Goal: Information Seeking & Learning: Learn about a topic

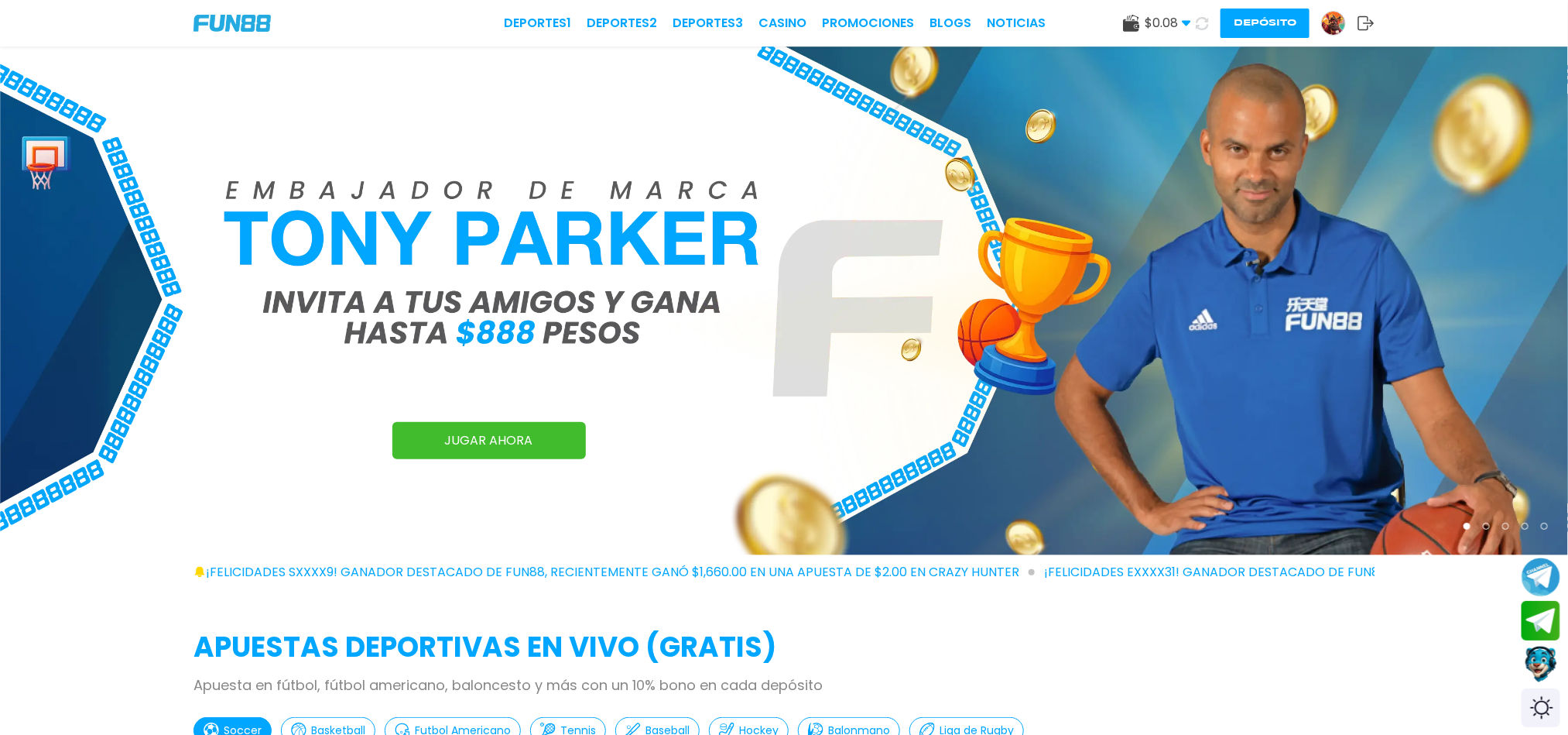
click at [1238, 28] on button "Depósito" at bounding box center [1265, 23] width 89 height 29
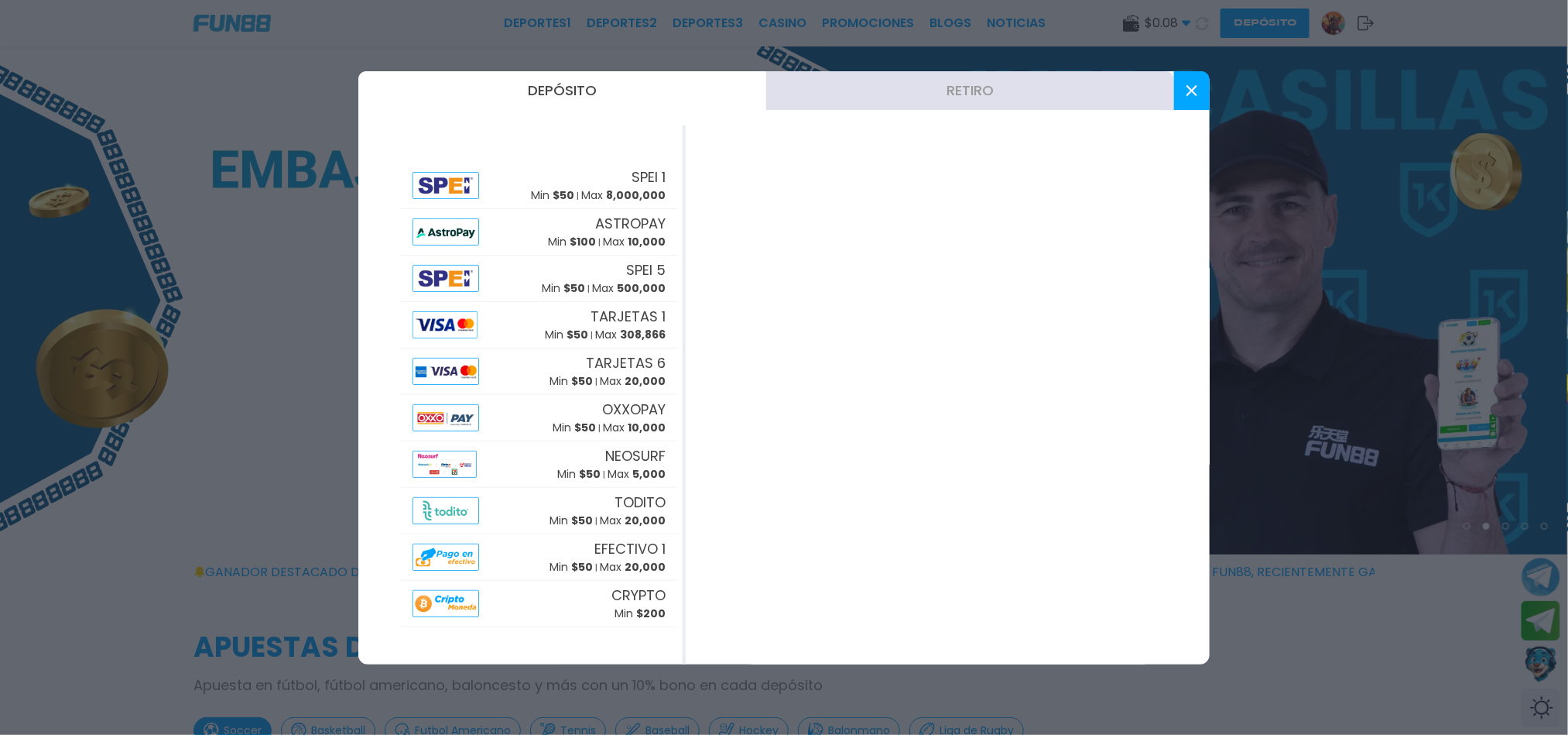
click at [1187, 93] on icon at bounding box center [1192, 90] width 11 height 11
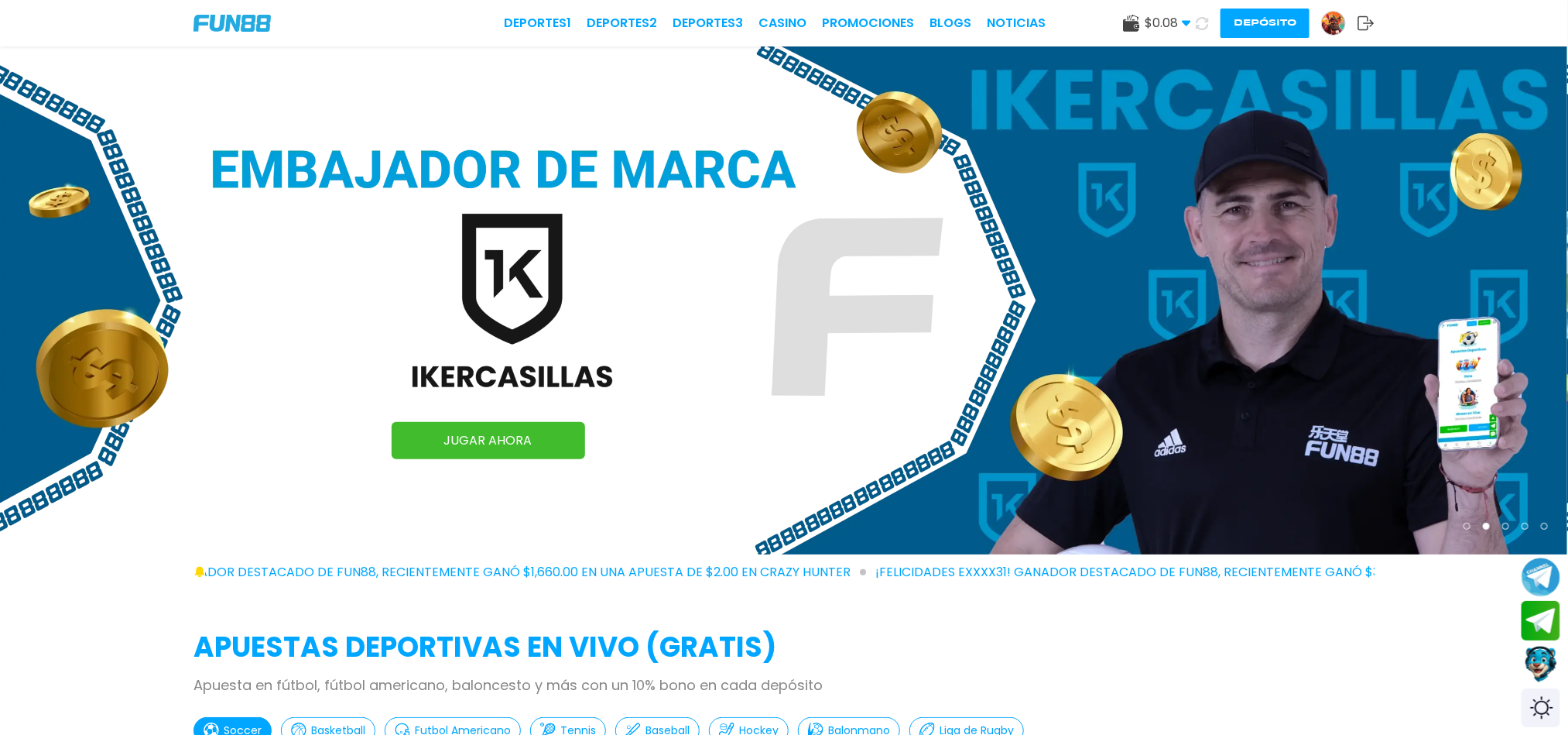
click at [1175, 84] on img at bounding box center [783, 301] width 1568 height 508
click at [888, 26] on link "Promociones" at bounding box center [868, 23] width 92 height 18
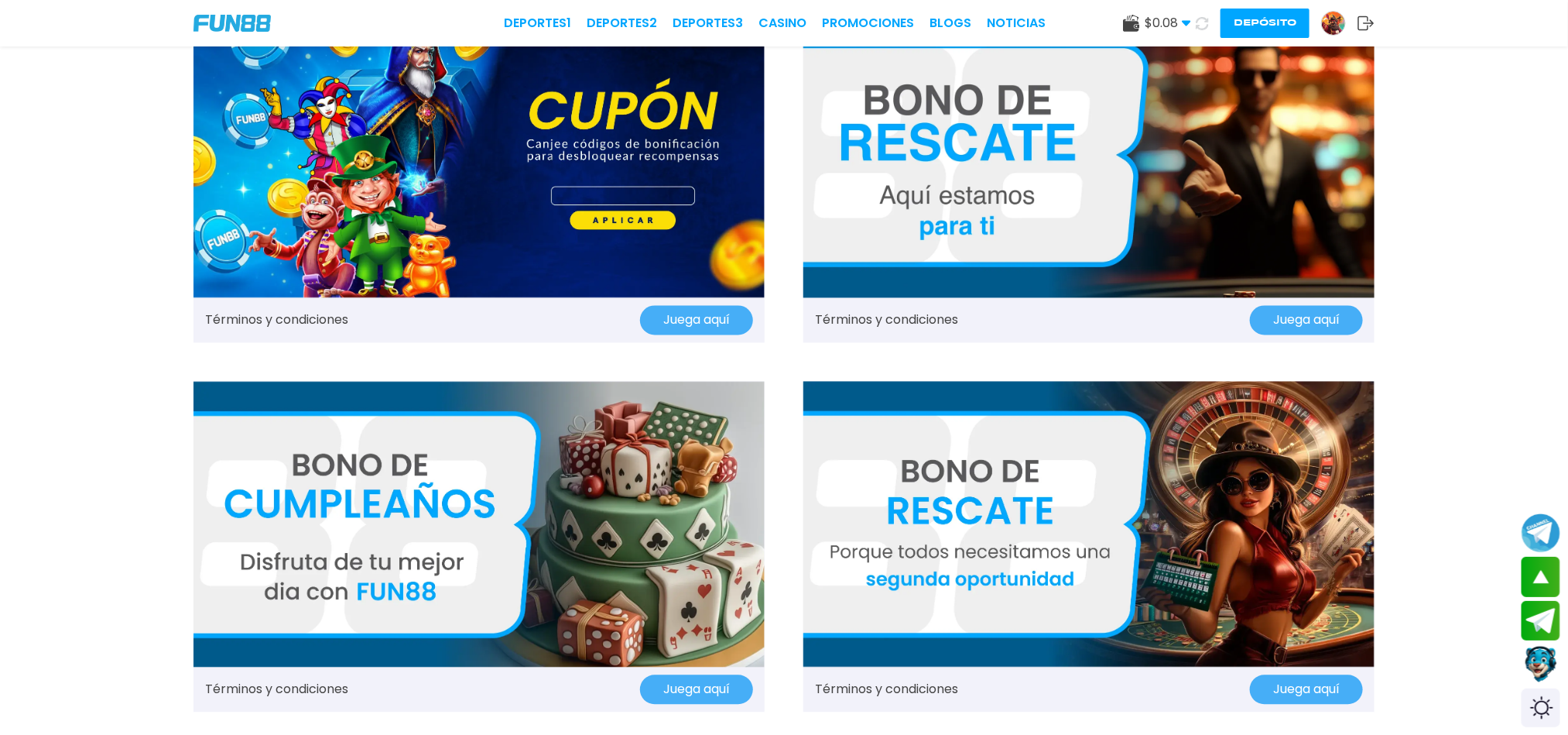
scroll to position [1510, 0]
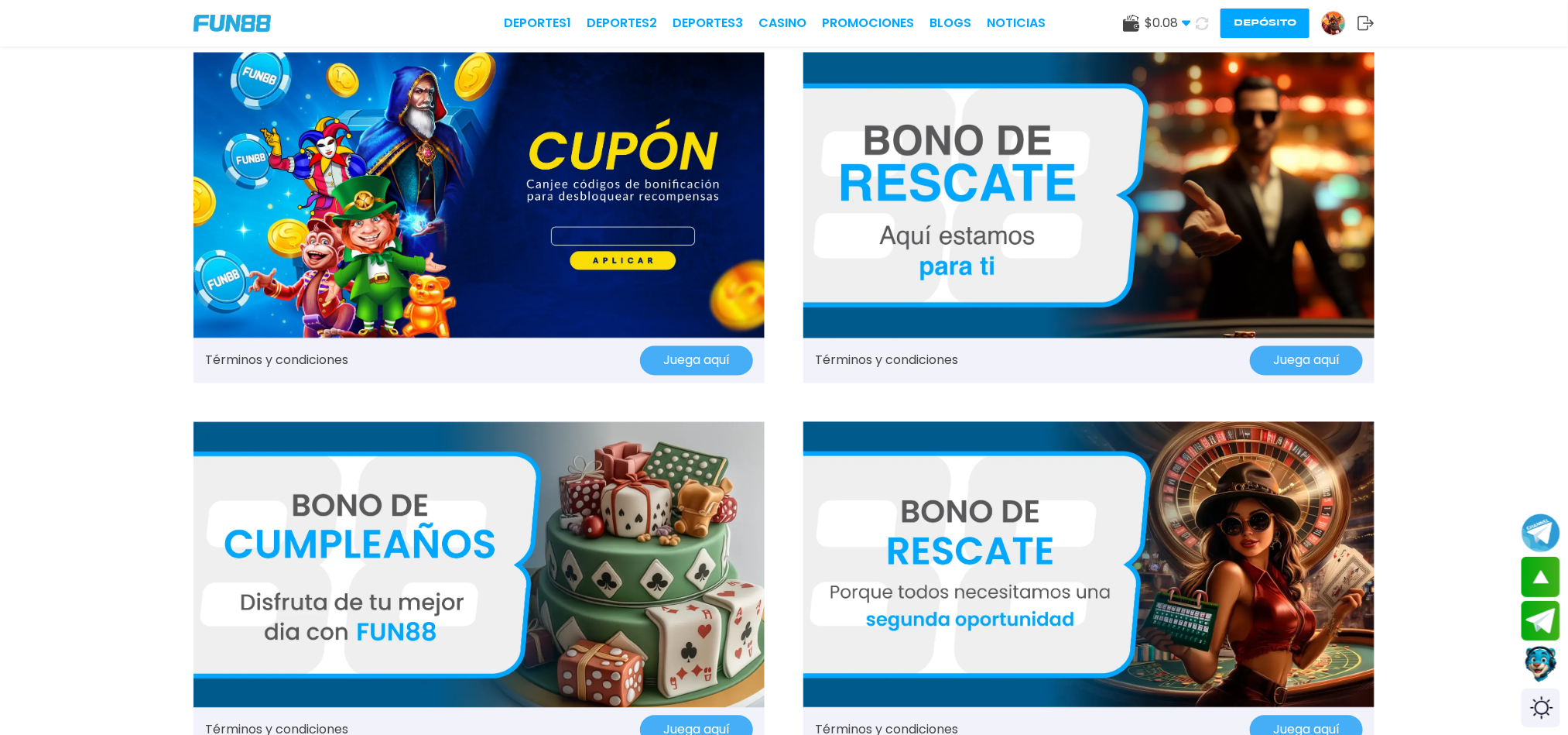
click at [970, 257] on img at bounding box center [1089, 196] width 572 height 286
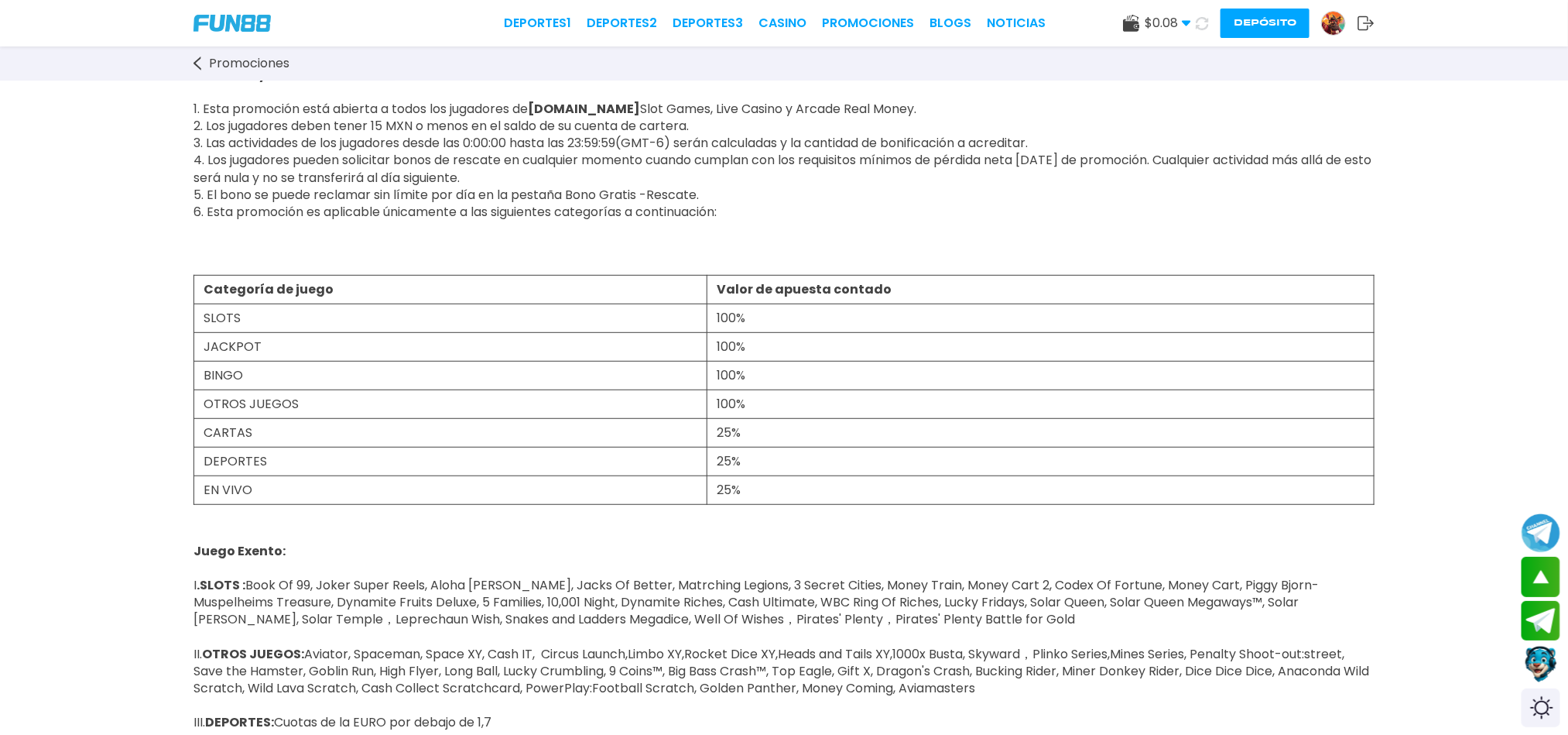
scroll to position [116, 0]
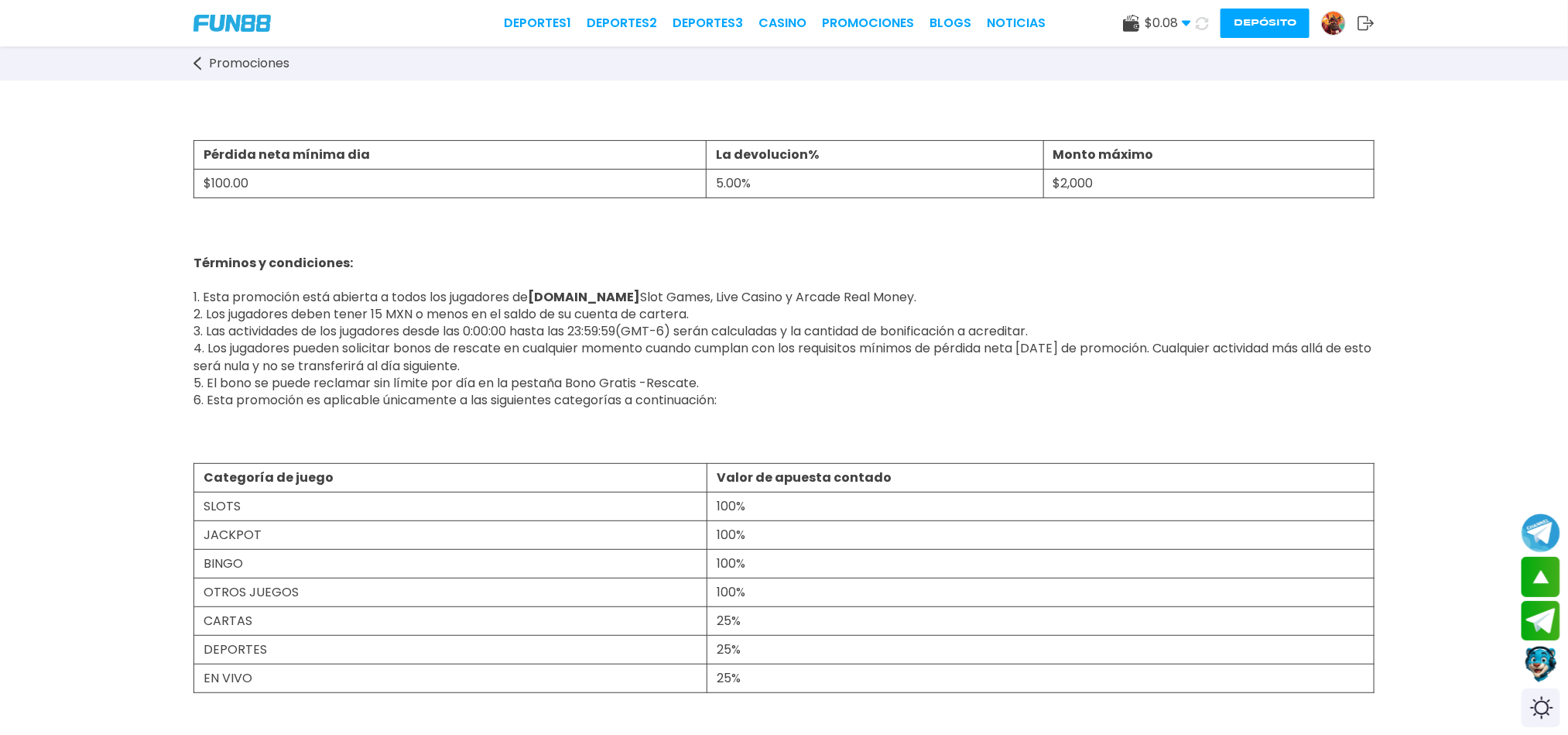
click at [203, 69] on link "Promociones" at bounding box center [249, 64] width 111 height 18
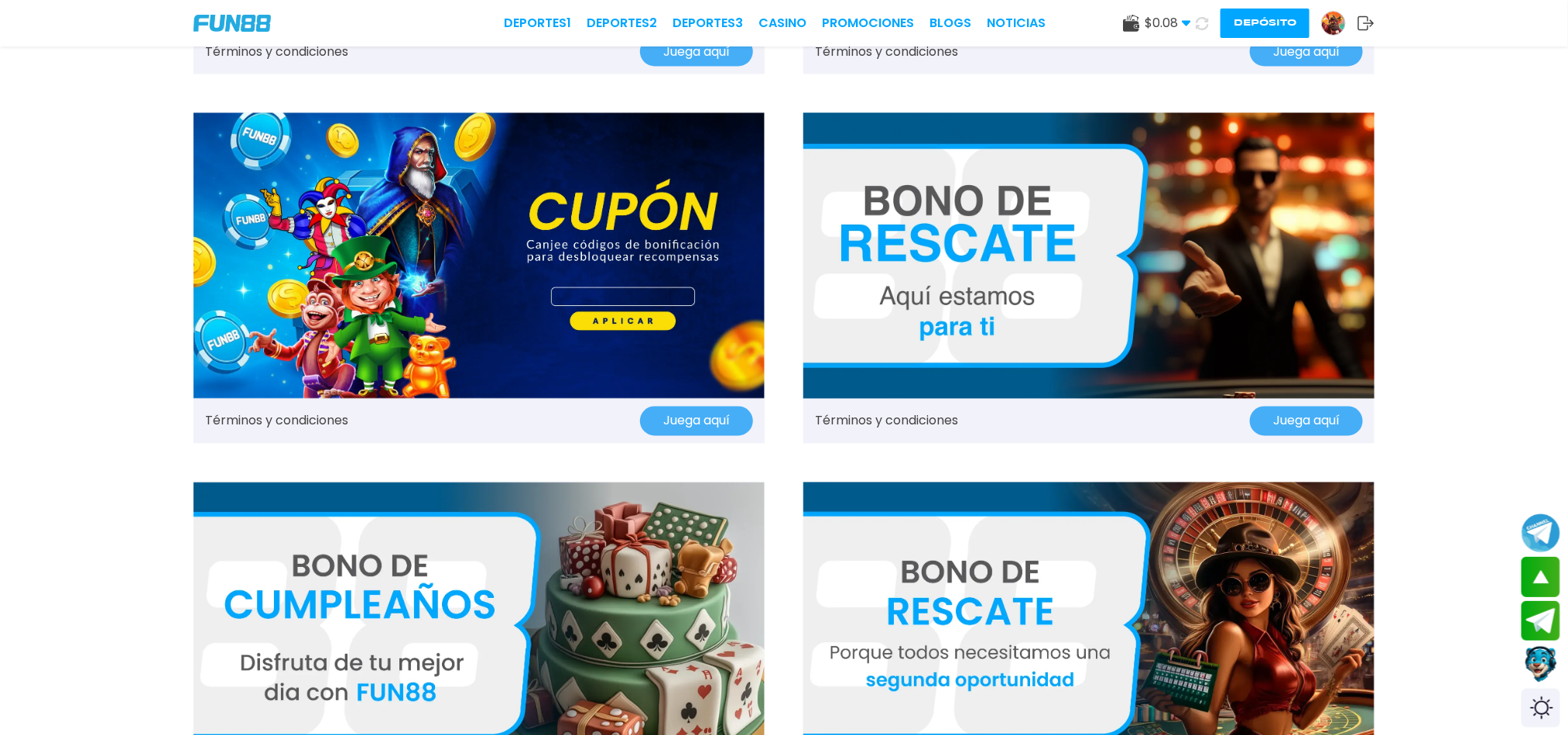
scroll to position [1626, 0]
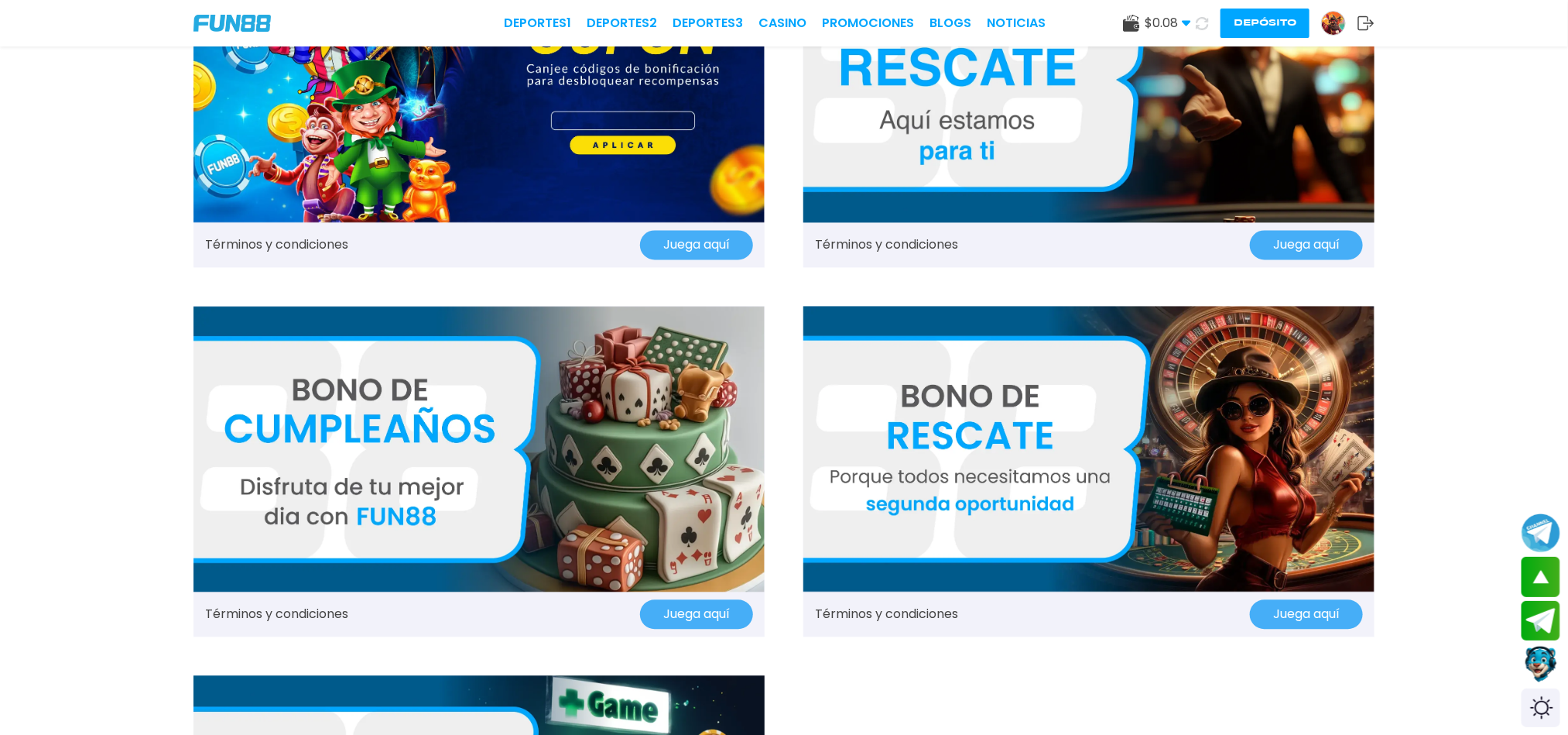
click at [1296, 249] on button "Juega aquí" at bounding box center [1306, 244] width 113 height 29
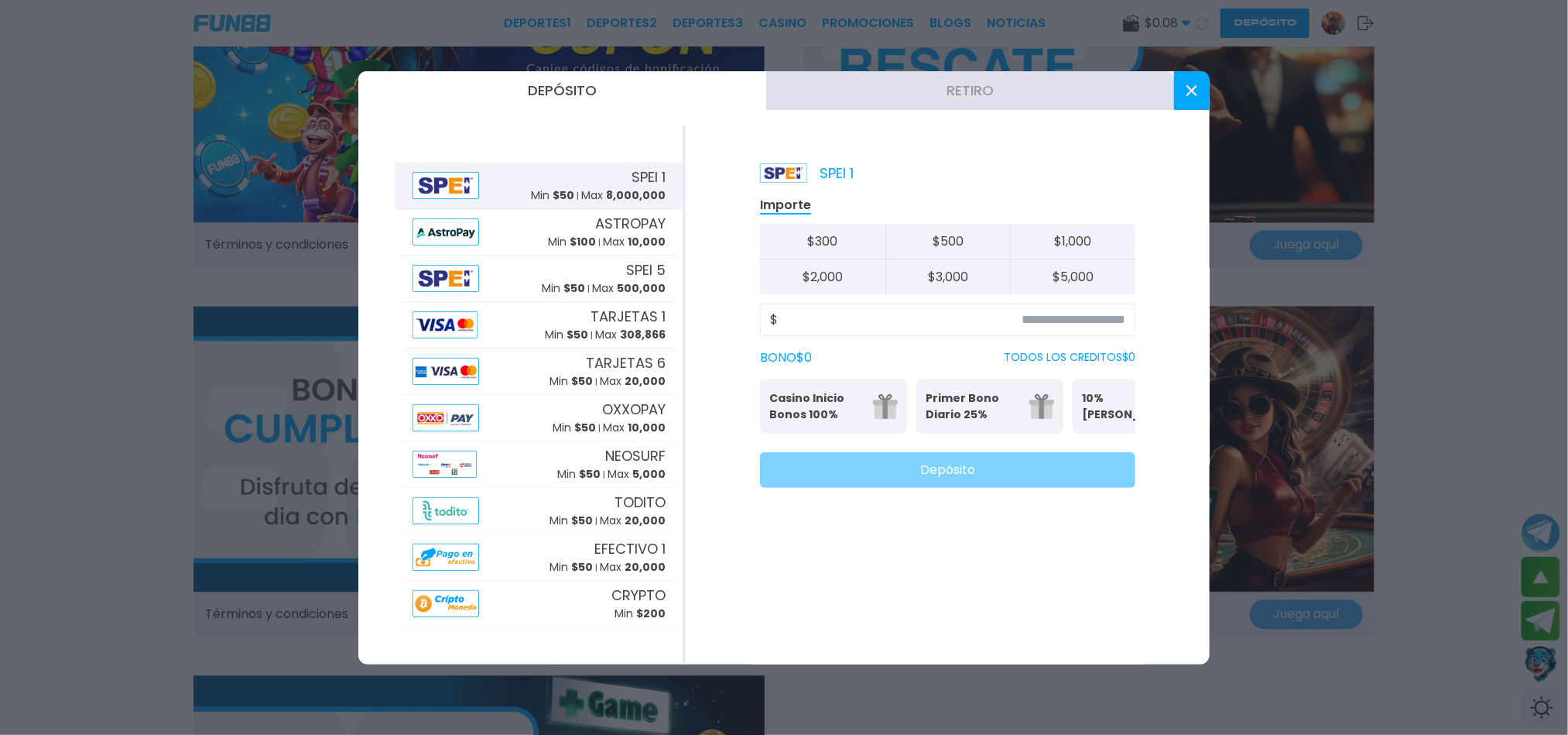
click at [1190, 78] on button at bounding box center [1192, 90] width 36 height 38
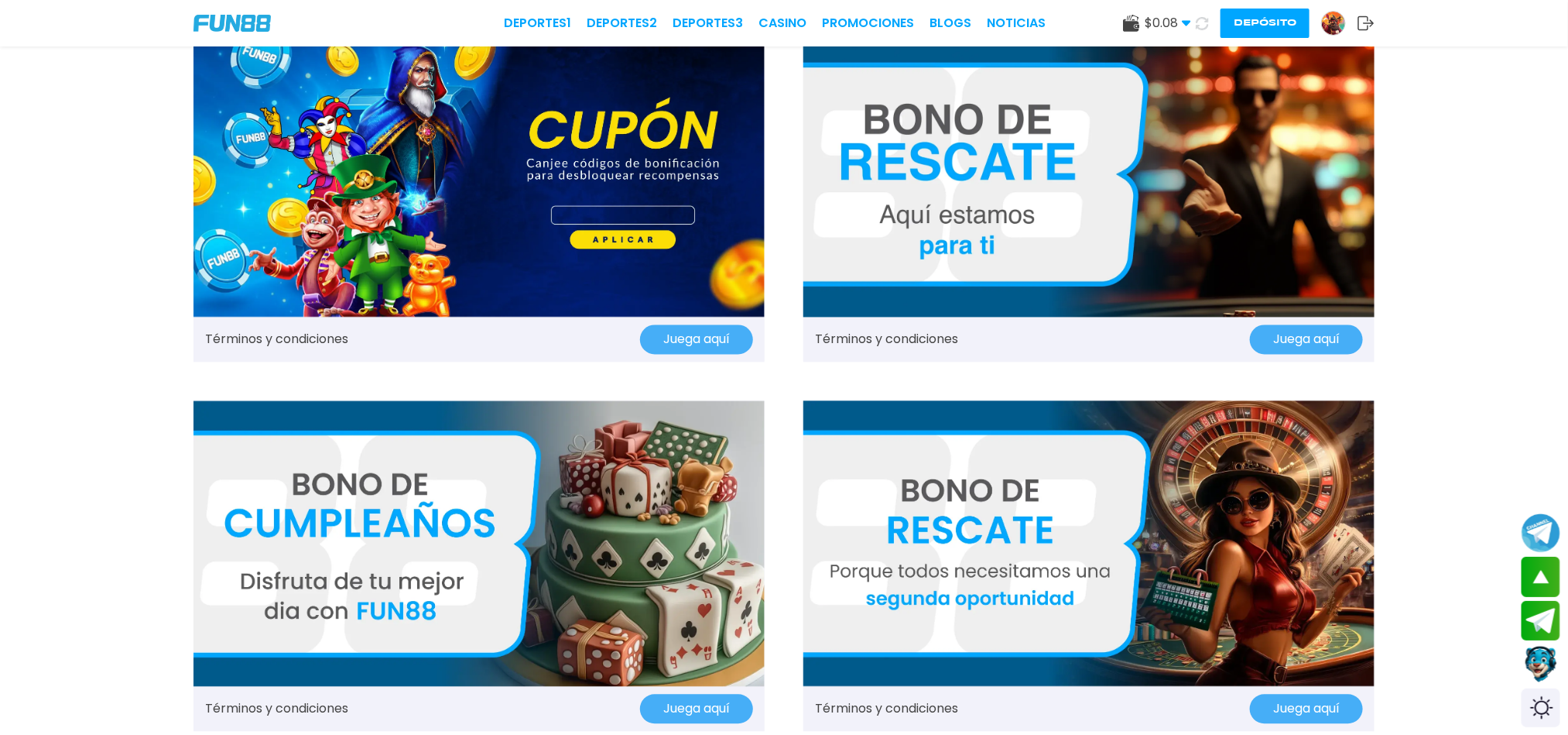
scroll to position [1743, 0]
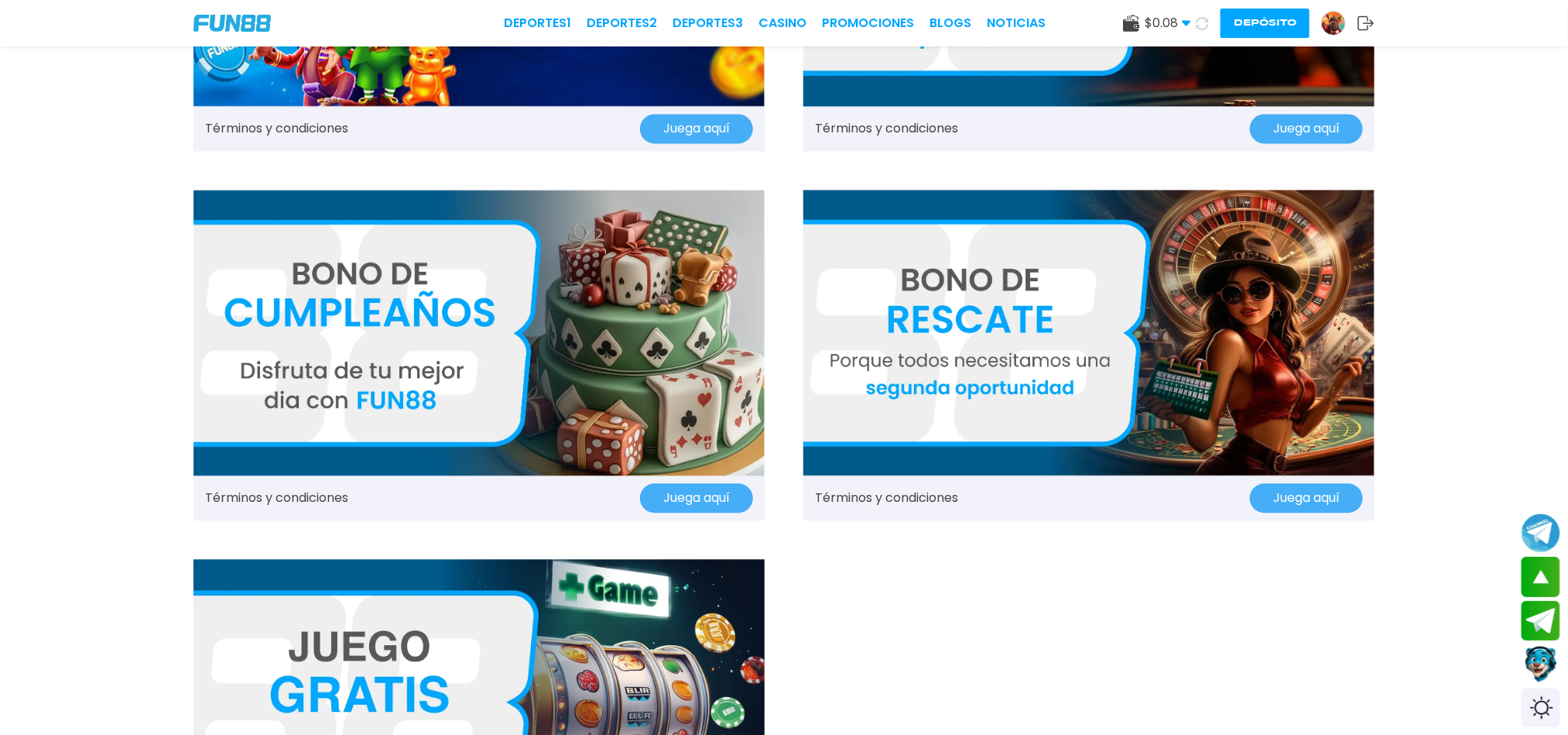
click at [1280, 498] on button "Juega aquí" at bounding box center [1306, 498] width 113 height 29
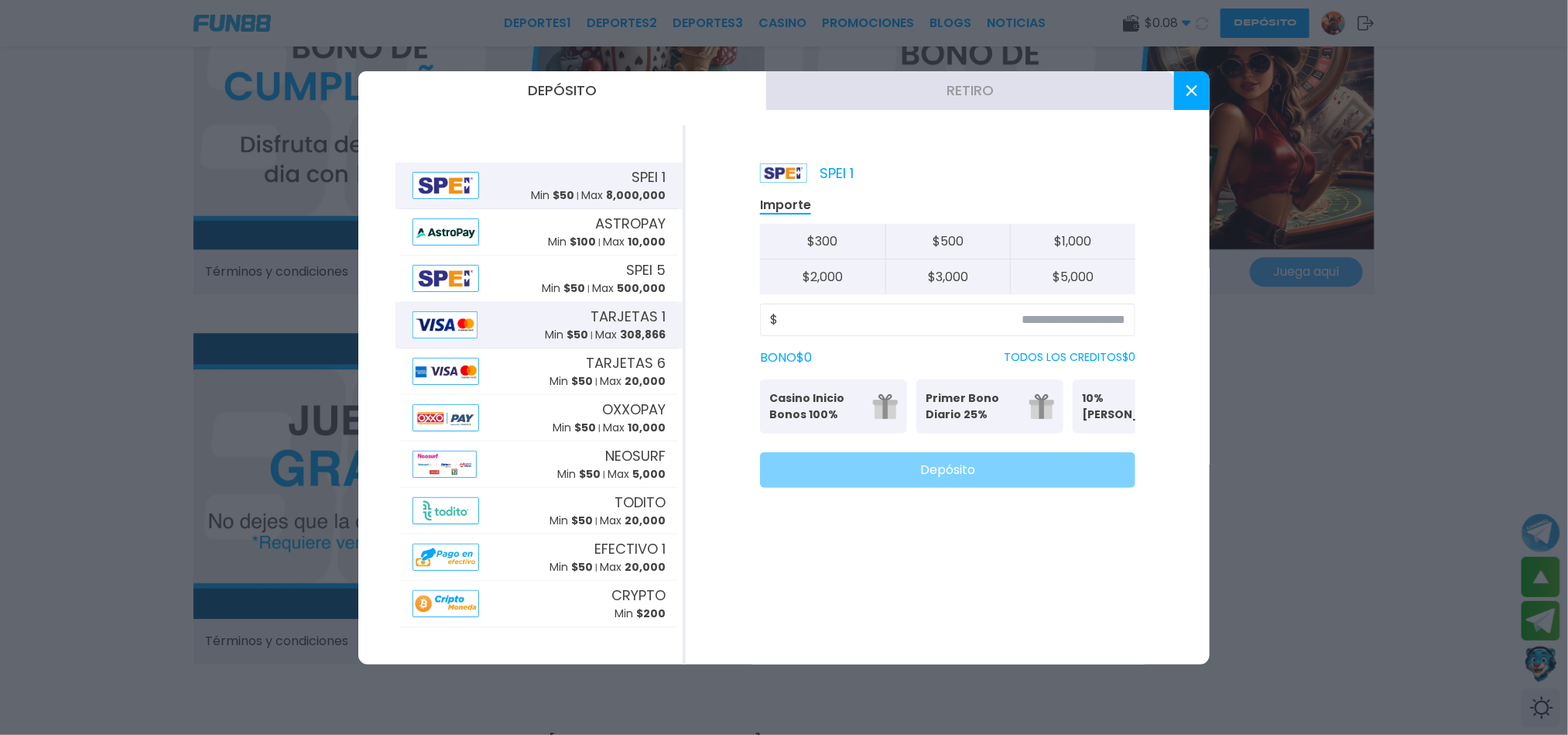
scroll to position [2208, 0]
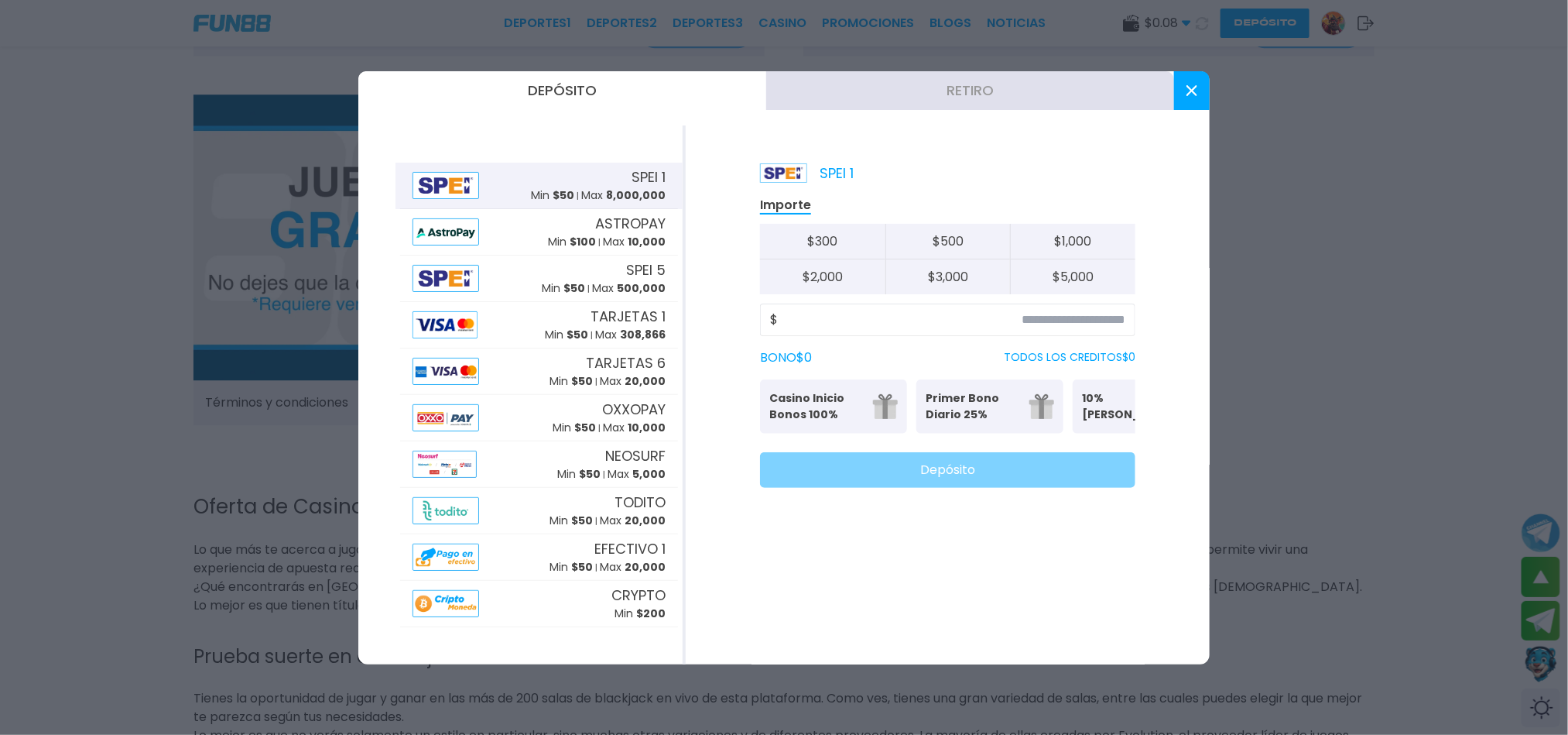
click at [1205, 87] on button at bounding box center [1192, 90] width 36 height 38
